Goal: Task Accomplishment & Management: Manage account settings

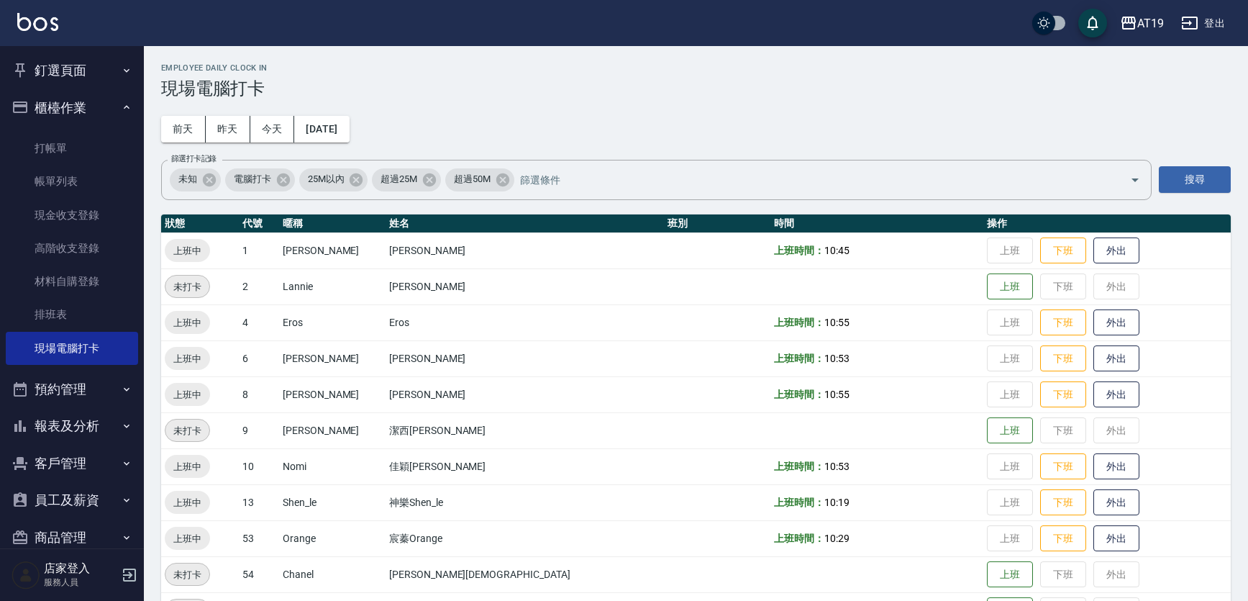
scroll to position [44, 0]
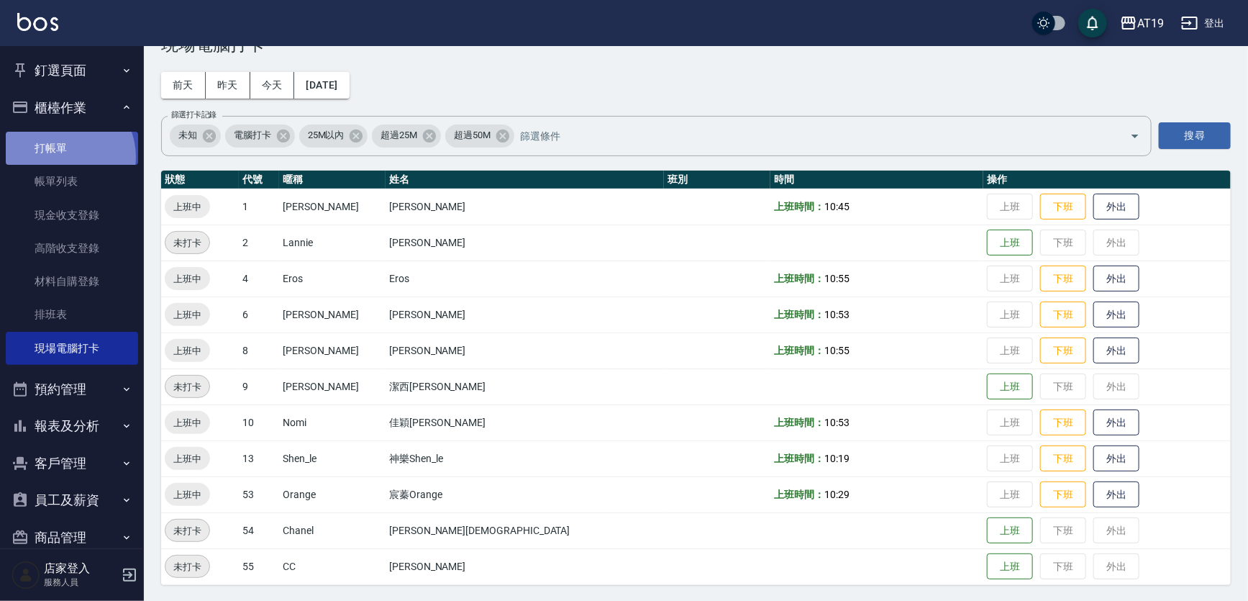
click at [61, 157] on link "打帳單" at bounding box center [72, 148] width 132 height 33
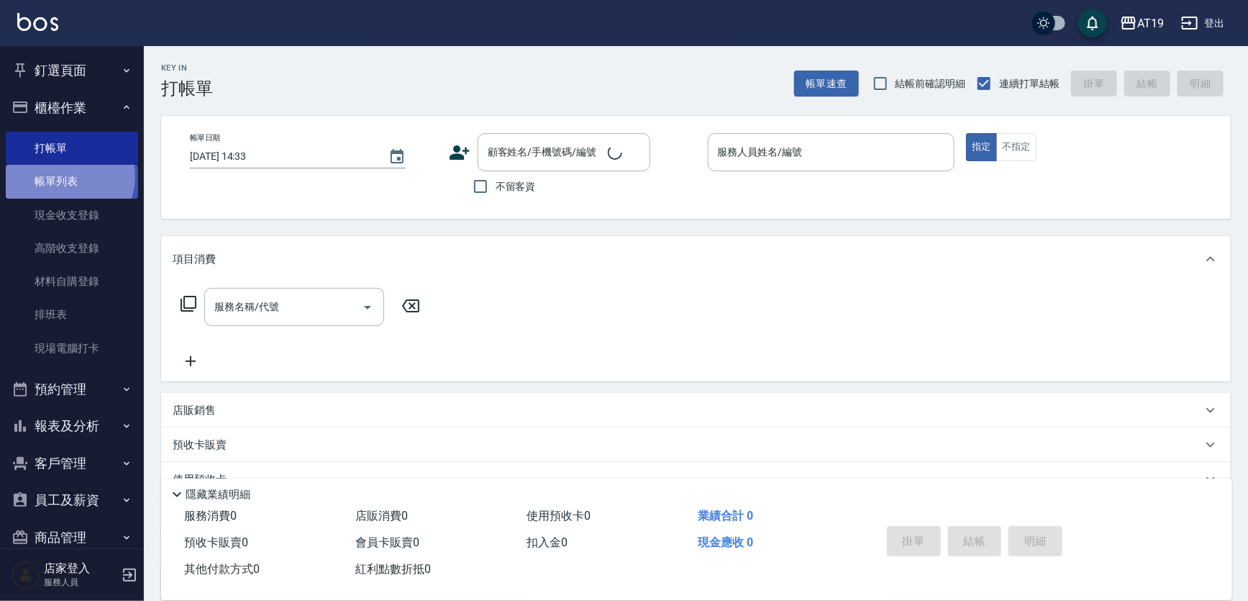
click at [65, 176] on link "帳單列表" at bounding box center [72, 181] width 132 height 33
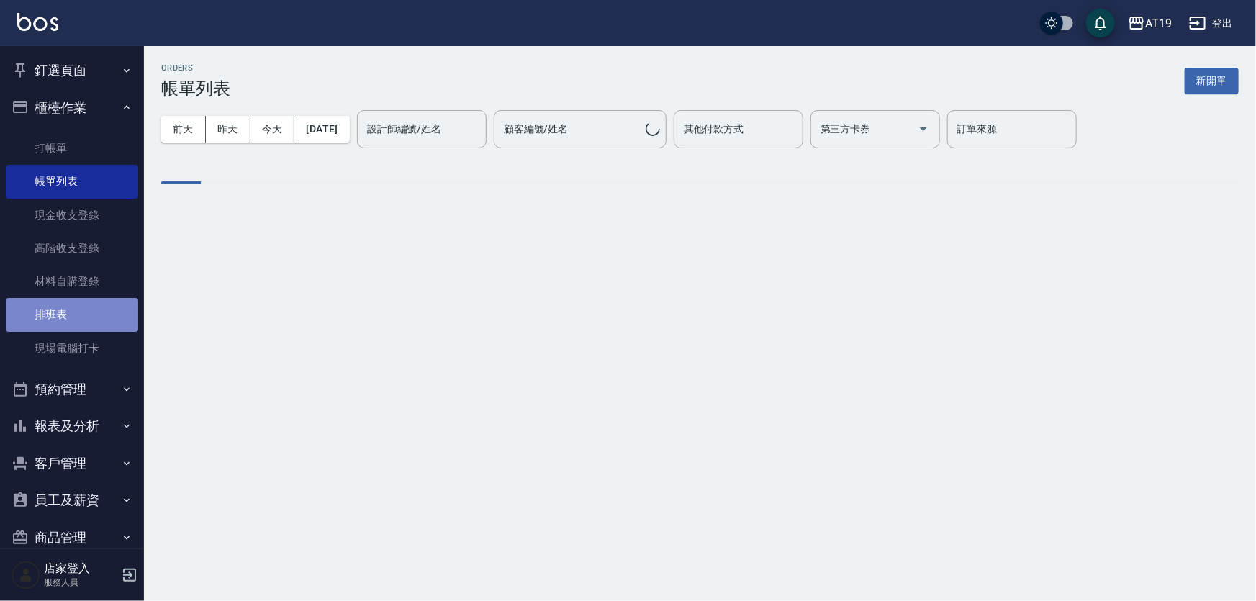
click at [84, 309] on link "排班表" at bounding box center [72, 314] width 132 height 33
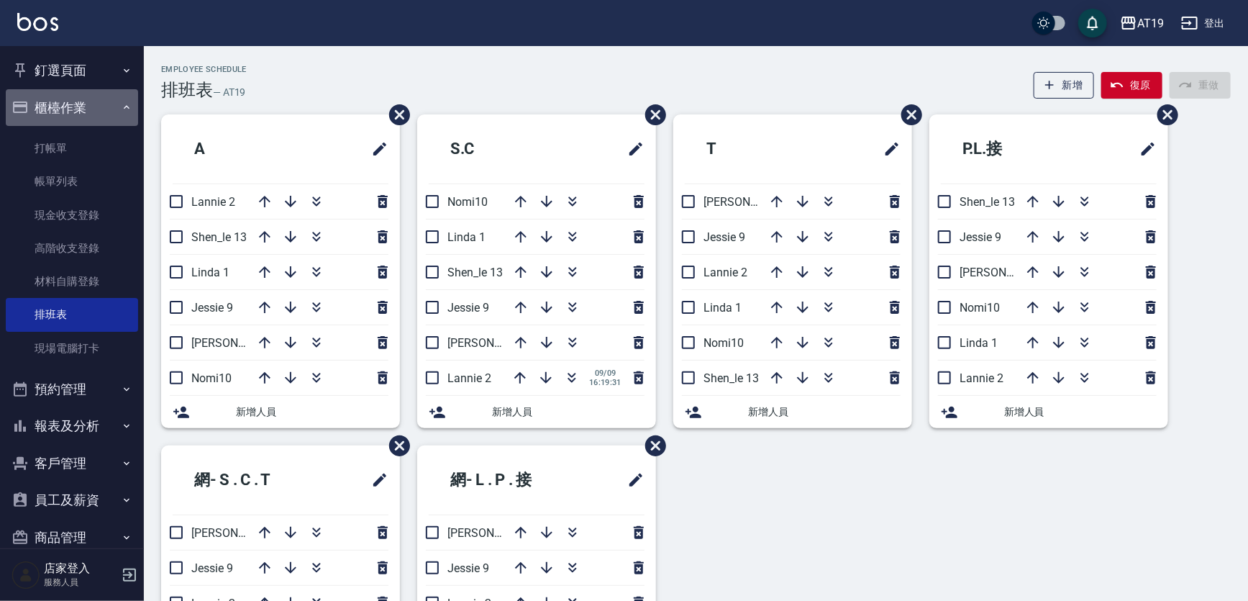
drag, startPoint x: 96, startPoint y: 112, endPoint x: 93, endPoint y: 102, distance: 9.8
click at [95, 112] on button "櫃檯作業" at bounding box center [72, 107] width 132 height 37
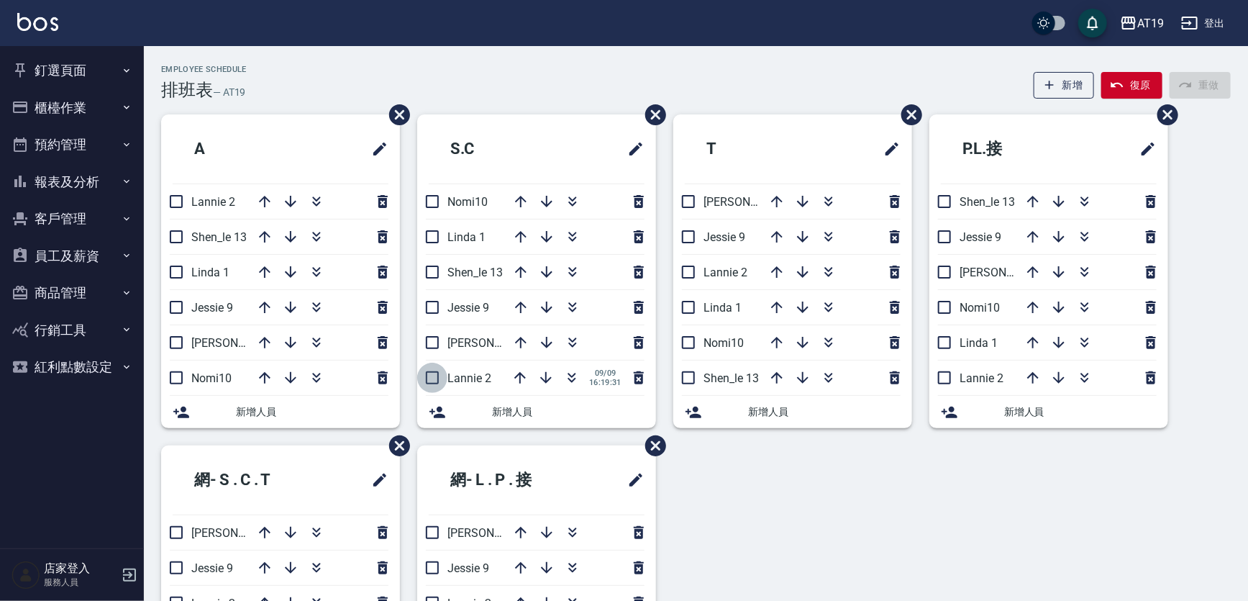
click at [433, 373] on input "checkbox" at bounding box center [432, 378] width 30 height 30
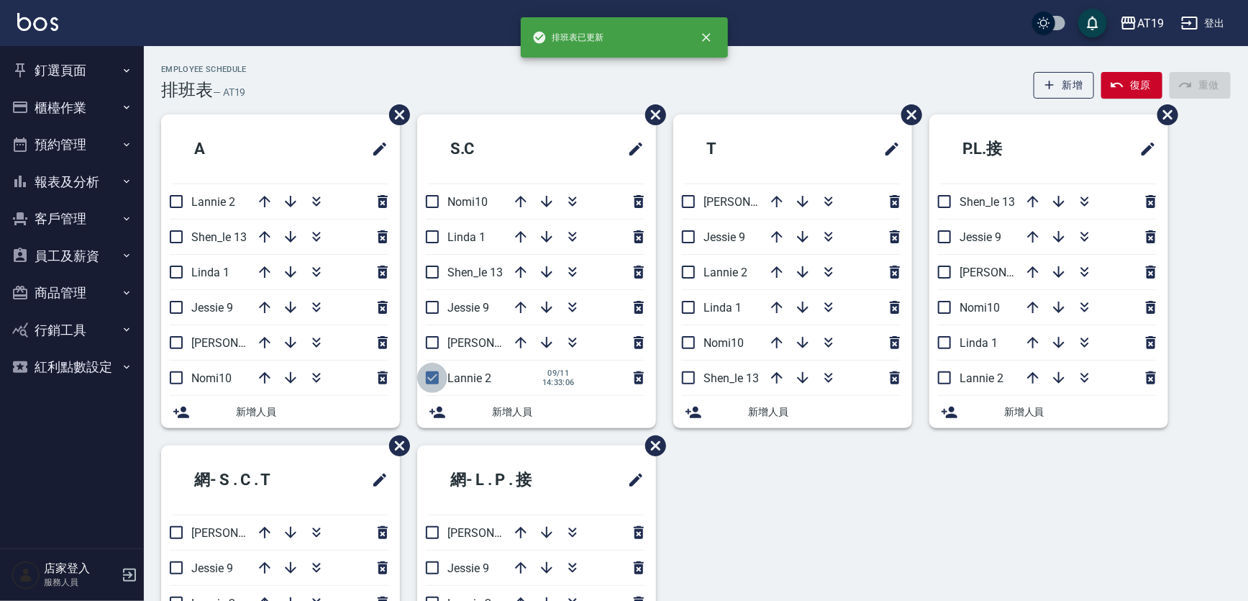
click at [433, 373] on input "checkbox" at bounding box center [432, 378] width 30 height 30
checkbox input "false"
